Goal: Task Accomplishment & Management: Use online tool/utility

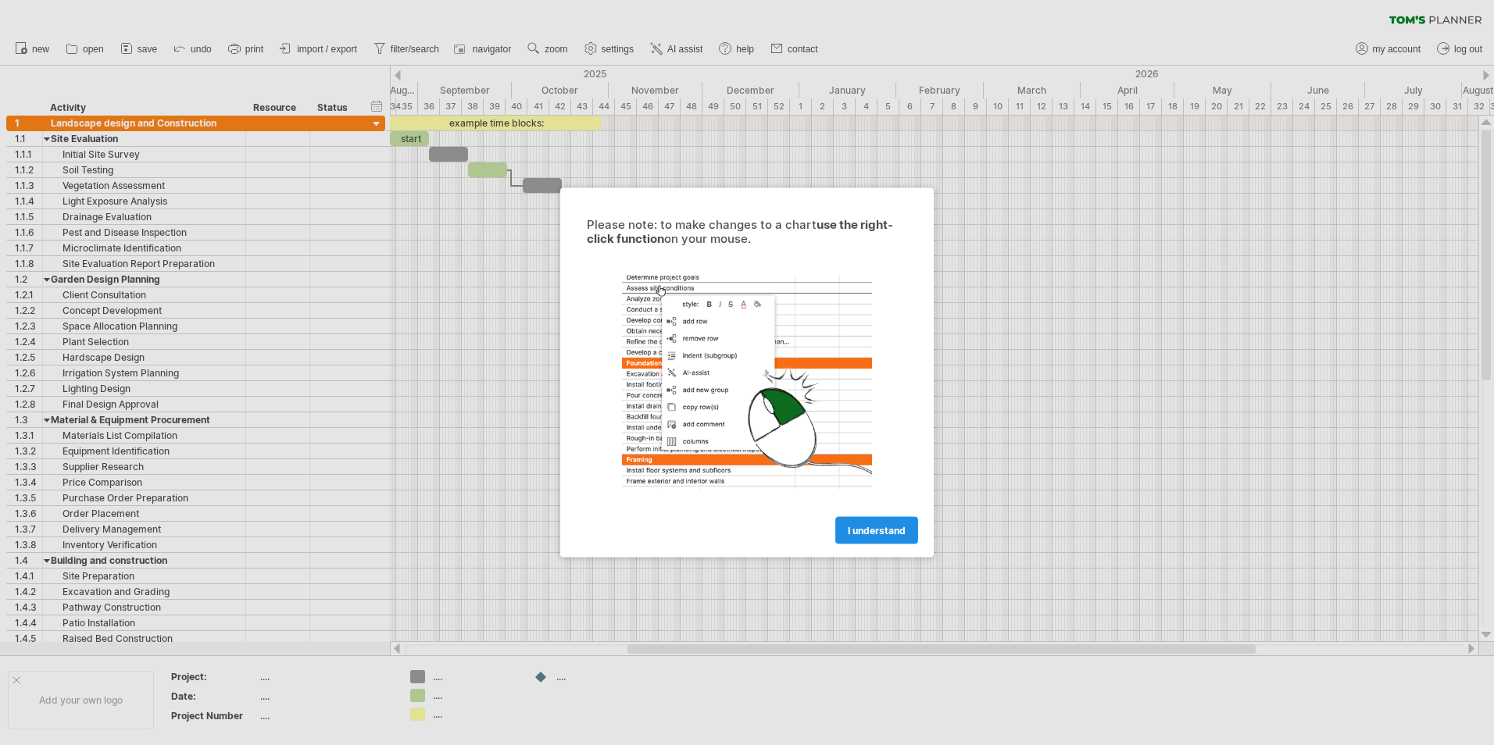
click at [867, 534] on span "I understand" at bounding box center [877, 531] width 58 height 12
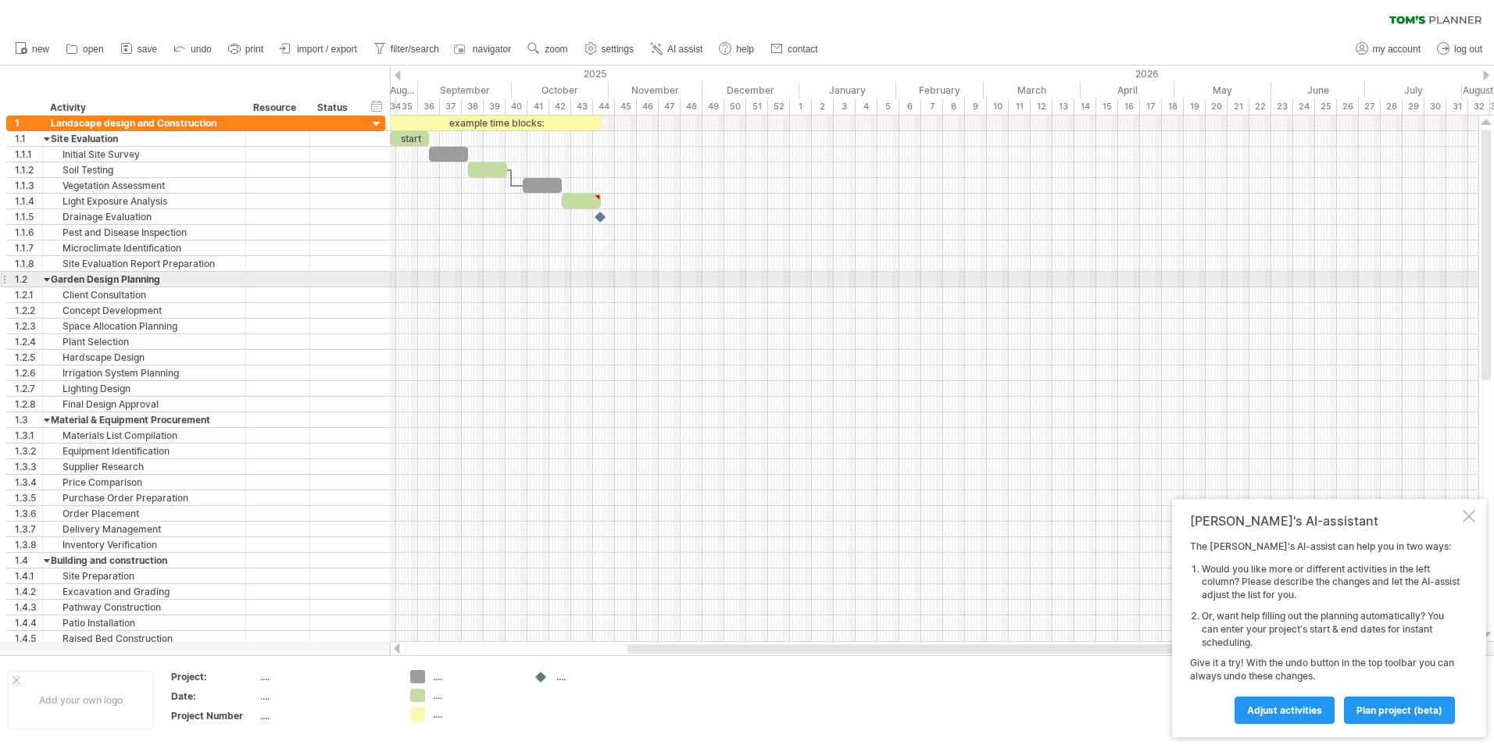
click at [739, 277] on div at bounding box center [934, 280] width 1088 height 16
click at [173, 283] on div "Garden Design Planning" at bounding box center [144, 279] width 187 height 15
click at [48, 279] on div at bounding box center [47, 279] width 7 height 15
click at [47, 296] on div at bounding box center [47, 294] width 7 height 15
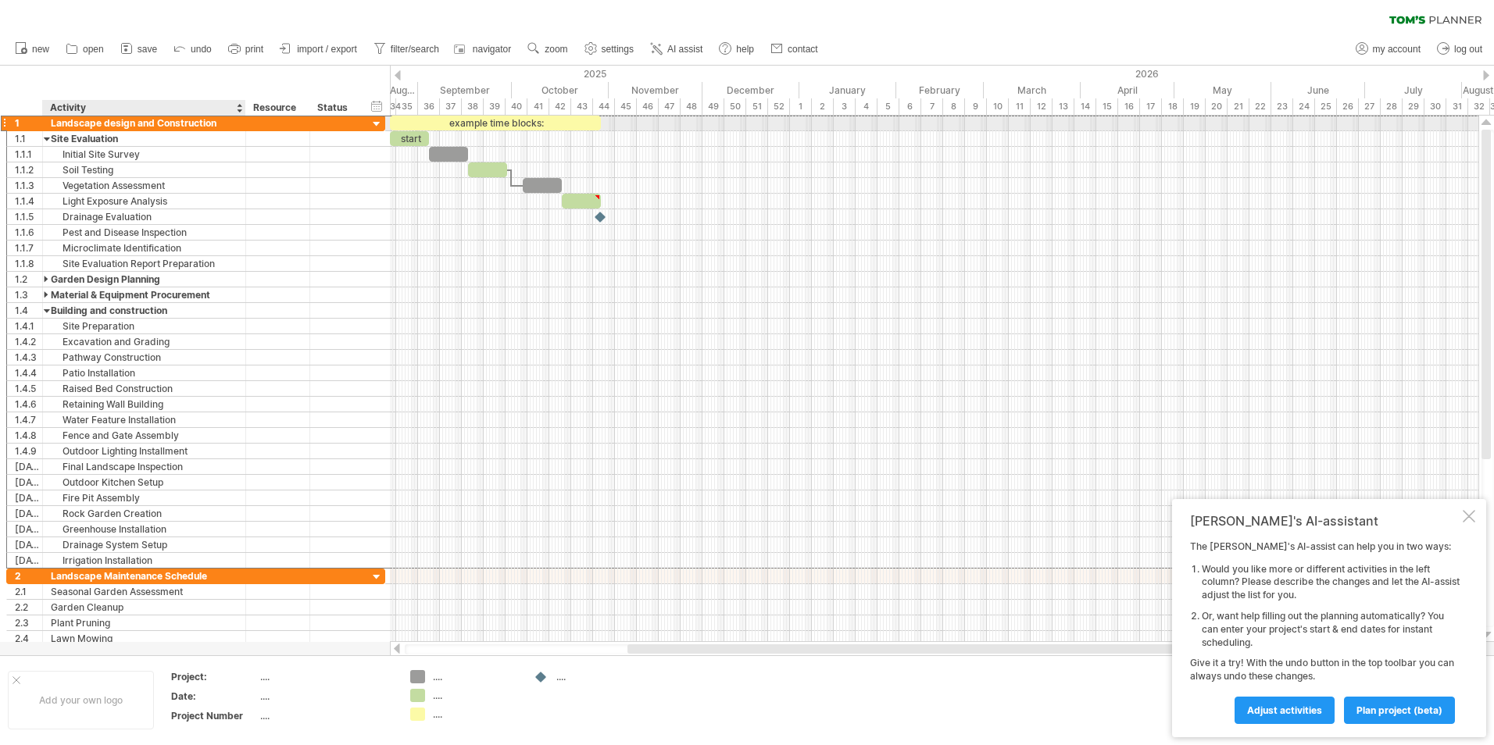
click at [62, 124] on div "Landscape design and Construction" at bounding box center [144, 123] width 187 height 15
click at [377, 129] on div at bounding box center [376, 124] width 15 height 15
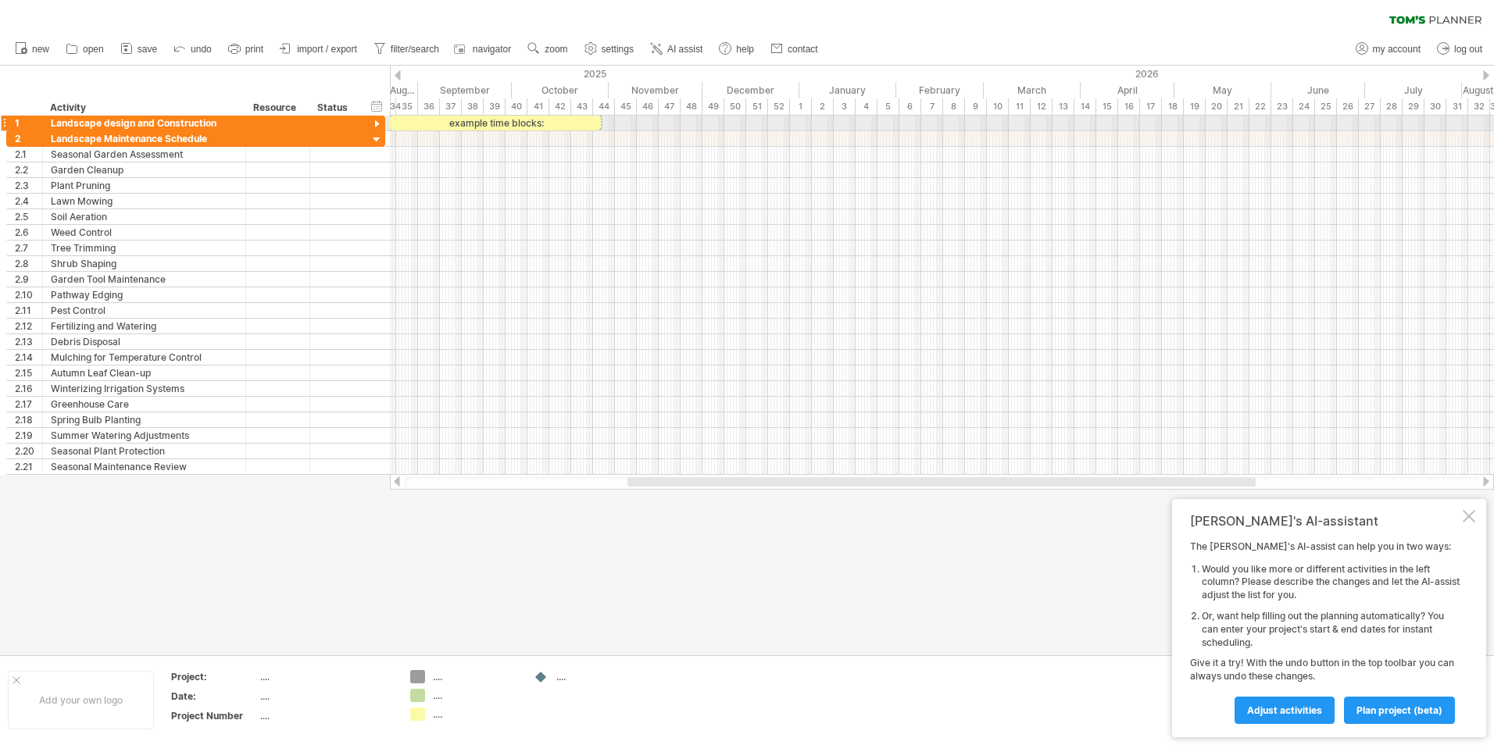
click at [377, 129] on div at bounding box center [376, 124] width 15 height 15
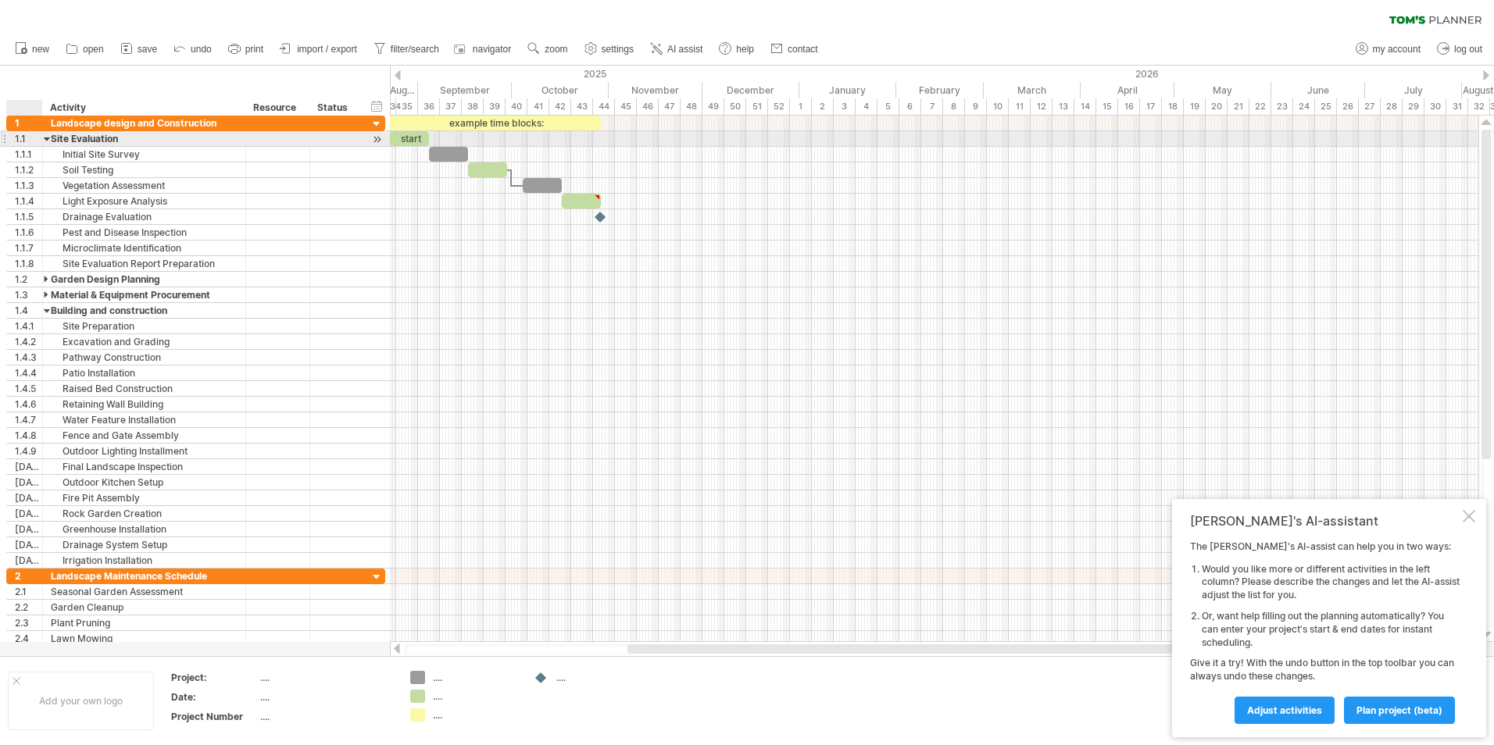
click at [48, 139] on div at bounding box center [47, 138] width 7 height 15
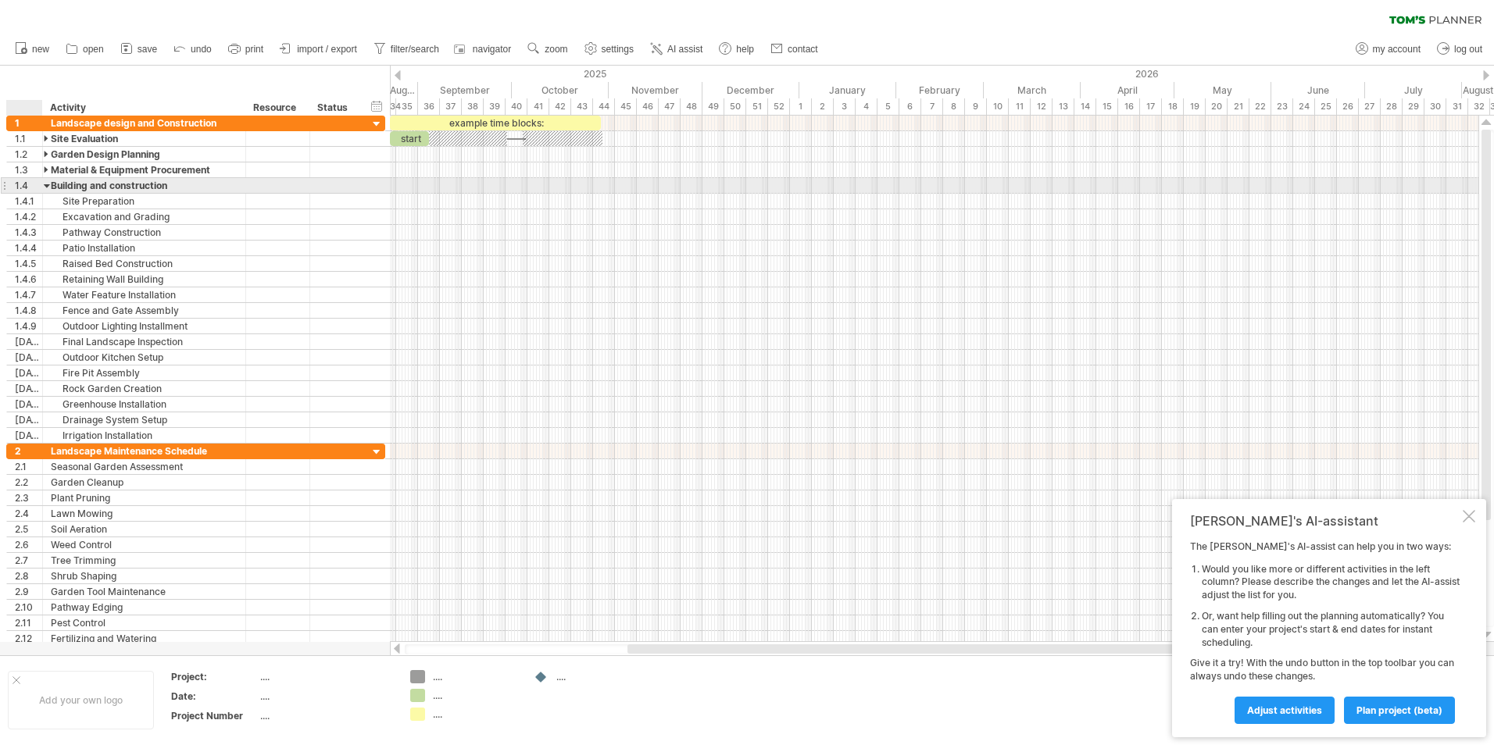
click at [50, 187] on div at bounding box center [47, 185] width 7 height 15
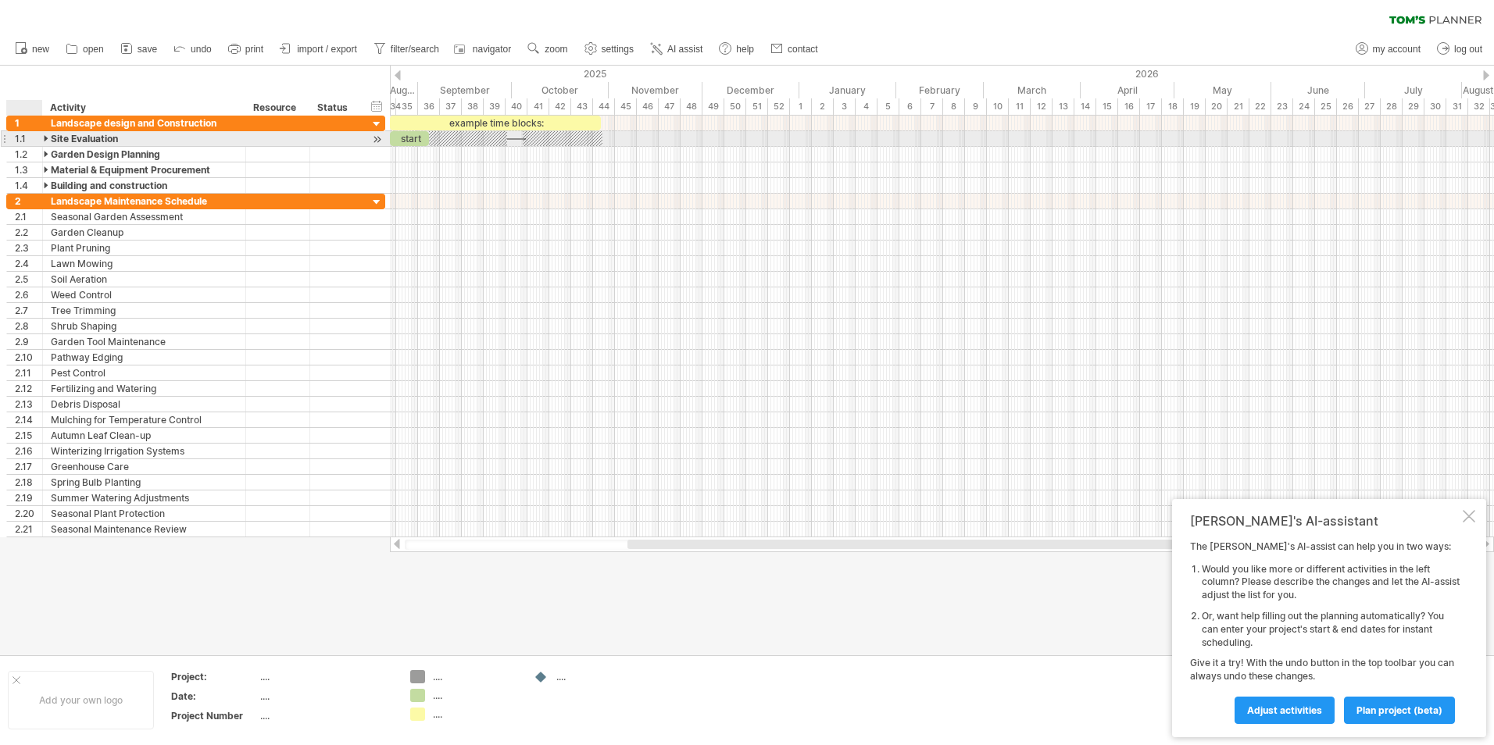
click at [48, 140] on div at bounding box center [47, 138] width 7 height 15
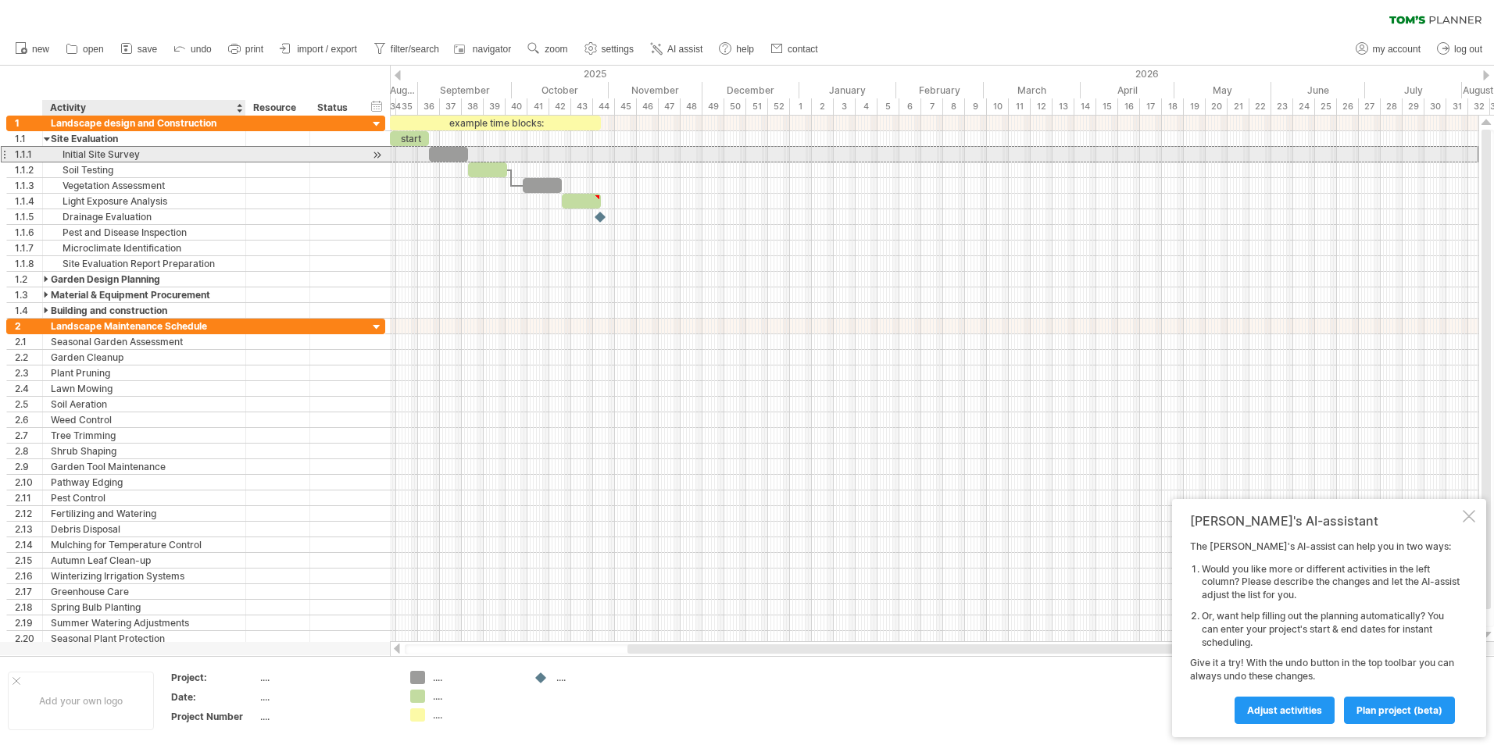
click at [84, 156] on div "Initial Site Survey" at bounding box center [144, 154] width 187 height 15
click at [84, 156] on input "**********" at bounding box center [144, 154] width 187 height 15
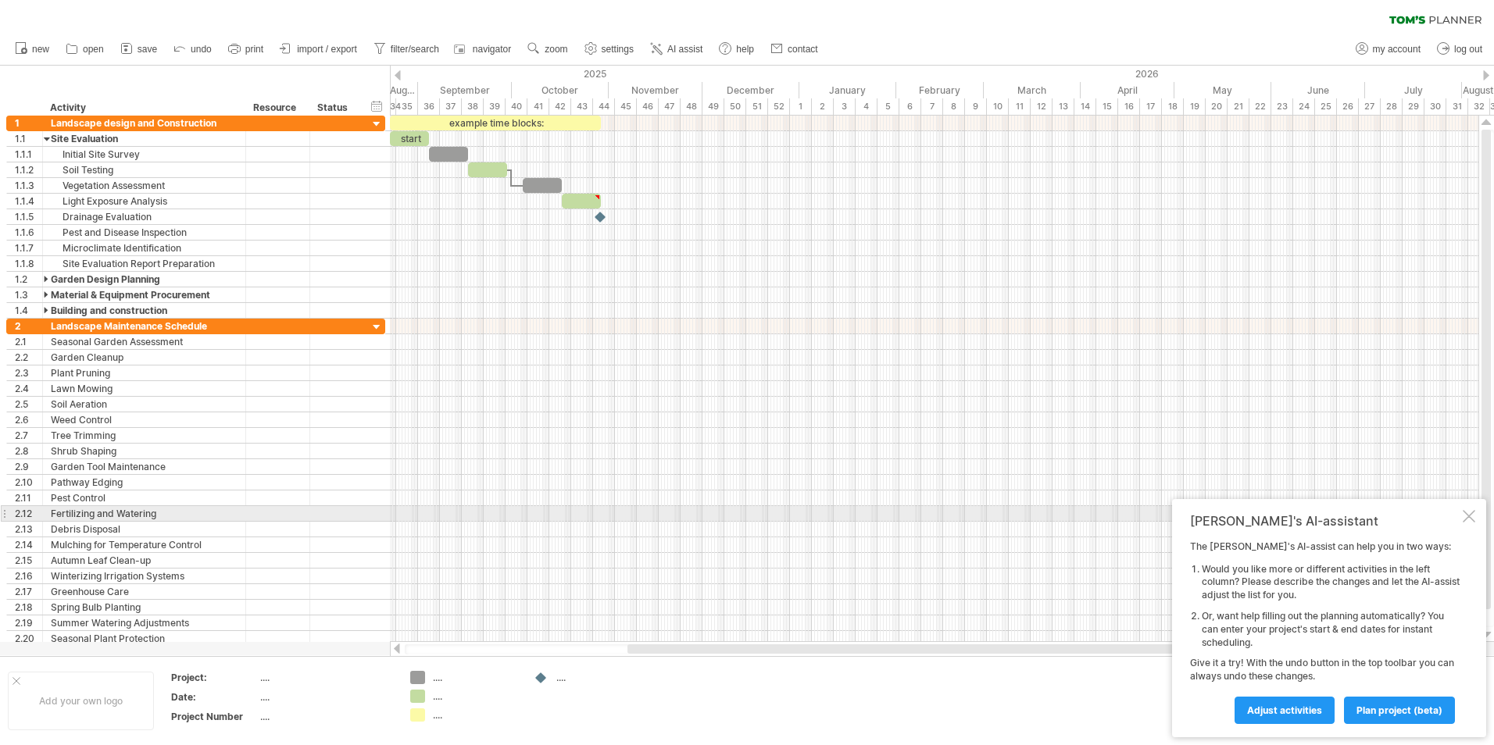
click at [1472, 516] on div at bounding box center [1468, 516] width 12 height 12
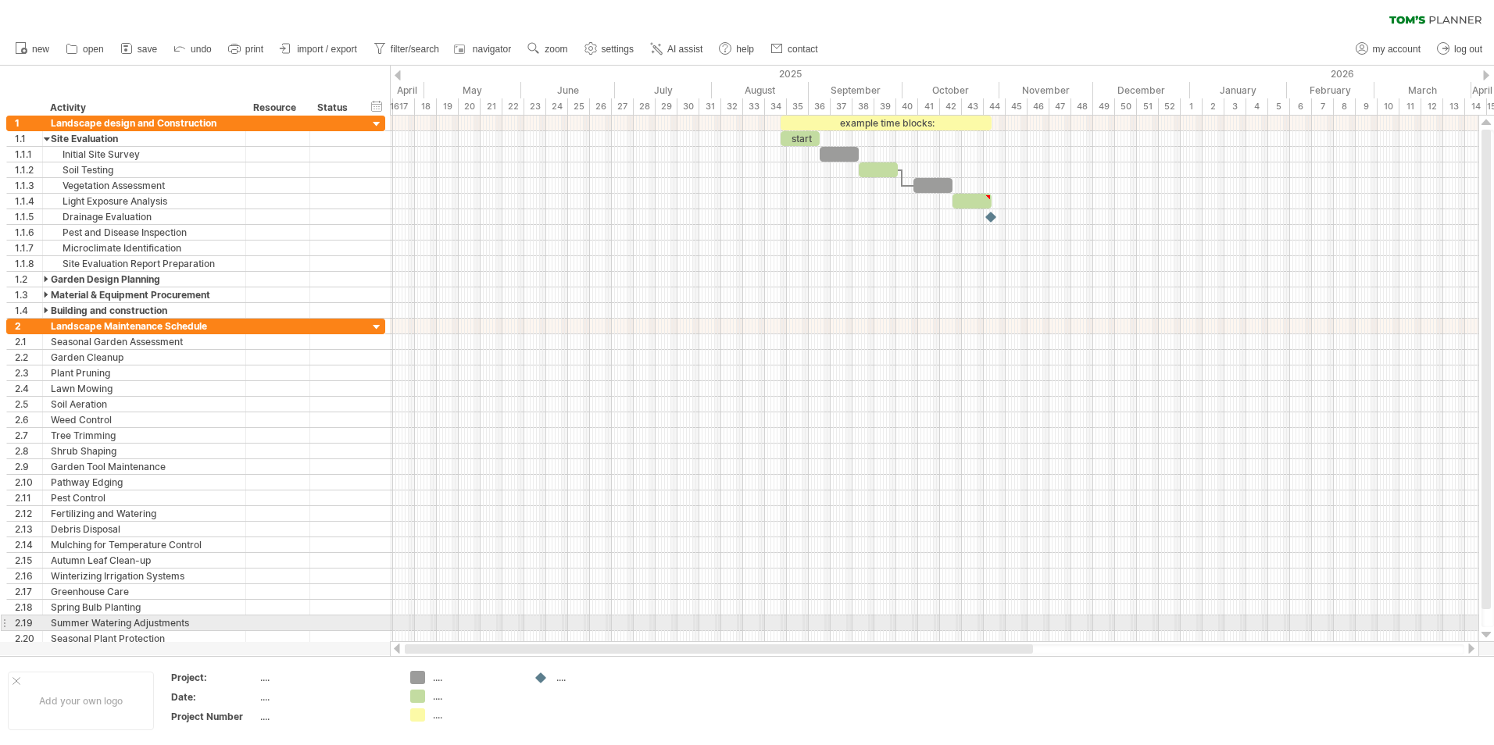
drag, startPoint x: 1230, startPoint y: 651, endPoint x: 984, endPoint y: 628, distance: 247.2
click at [984, 628] on div "Trying to reach [DOMAIN_NAME] Connected again... 0% clear filter new 1" at bounding box center [747, 372] width 1494 height 745
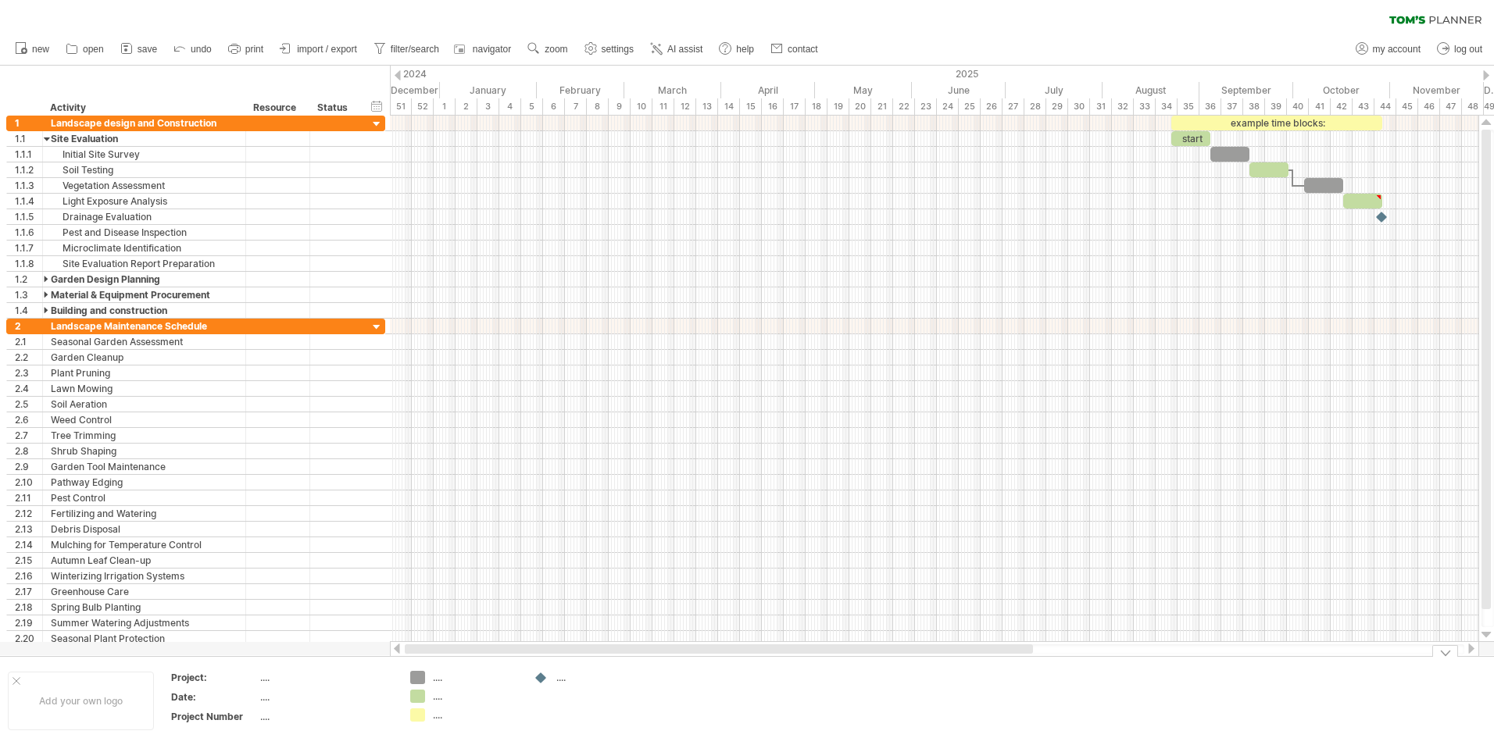
drag, startPoint x: 977, startPoint y: 649, endPoint x: 731, endPoint y: 658, distance: 246.2
click at [731, 658] on div "Trying to reach [DOMAIN_NAME] Connected again... 0% clear filter new 1" at bounding box center [747, 372] width 1494 height 745
click at [43, 54] on span "new" at bounding box center [40, 49] width 17 height 11
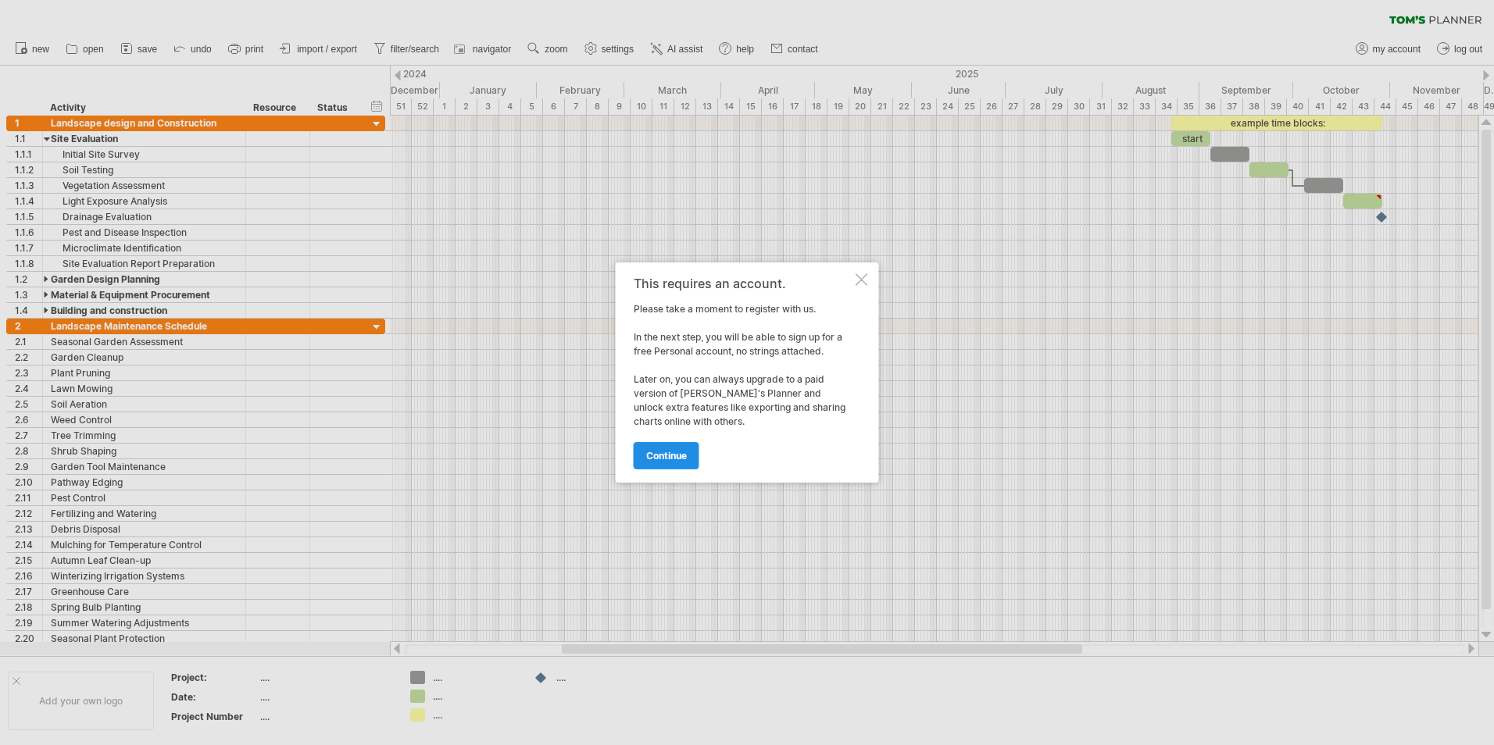
click at [642, 465] on link "continue" at bounding box center [666, 455] width 66 height 27
